Goal: Information Seeking & Learning: Learn about a topic

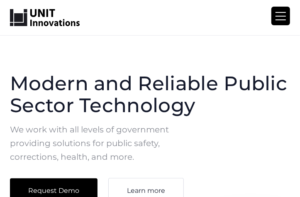
click at [281, 17] on div "menu" at bounding box center [280, 16] width 10 height 8
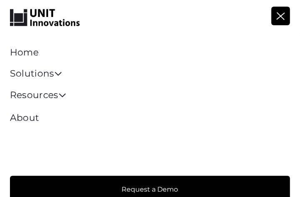
click at [286, 15] on div "menu" at bounding box center [280, 16] width 19 height 19
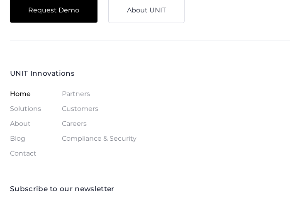
scroll to position [3972, 0]
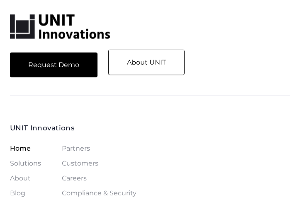
click at [152, 61] on link "About UNIT" at bounding box center [146, 63] width 76 height 26
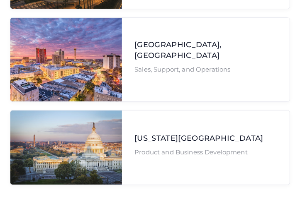
scroll to position [2388, 0]
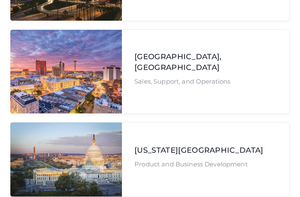
click at [154, 52] on h3 "[GEOGRAPHIC_DATA], [GEOGRAPHIC_DATA]" at bounding box center [205, 62] width 143 height 21
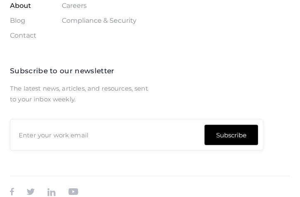
scroll to position [2809, 0]
